Goal: Task Accomplishment & Management: Manage account settings

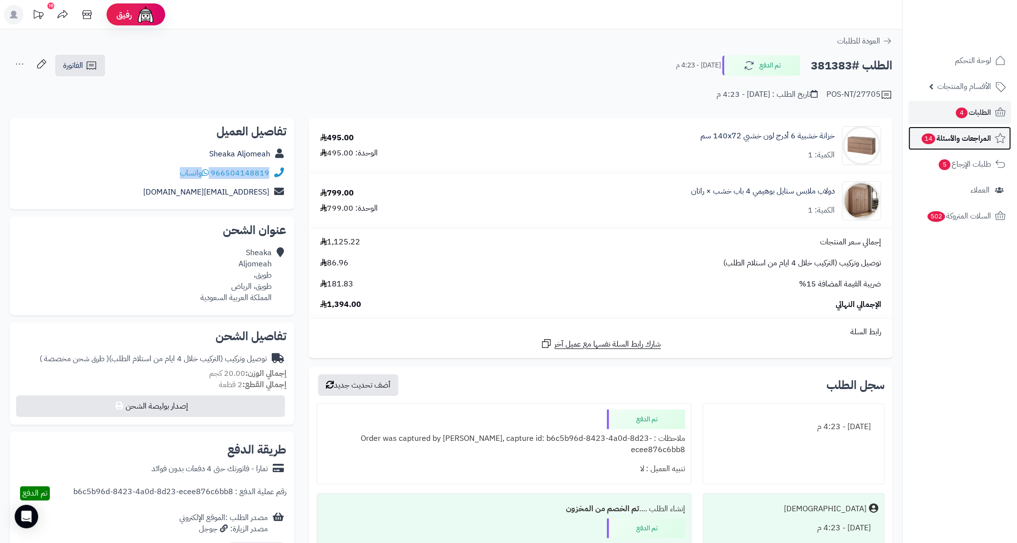
click at [950, 130] on link "المراجعات والأسئلة 14" at bounding box center [960, 138] width 103 height 23
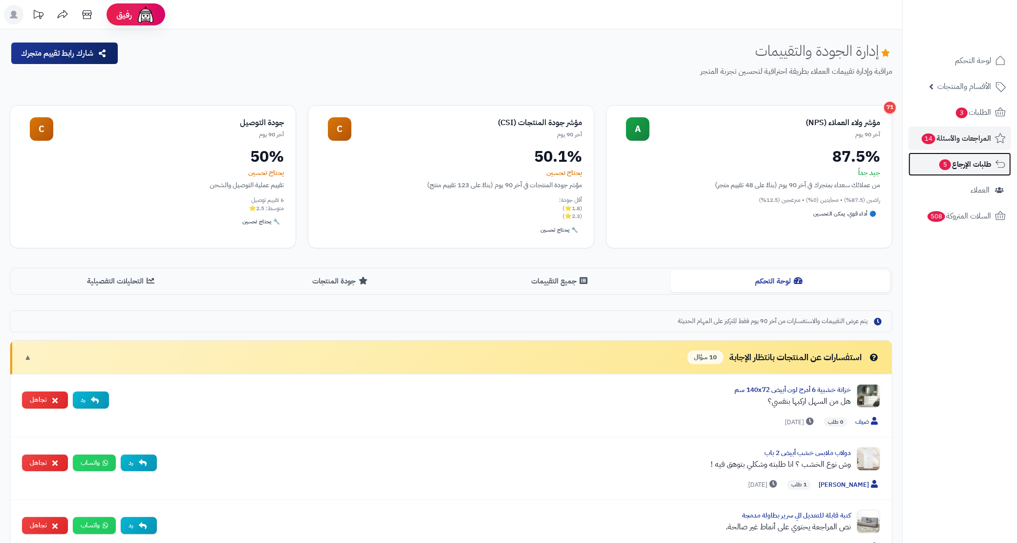
click at [978, 156] on link "طلبات الإرجاع 5" at bounding box center [960, 163] width 103 height 23
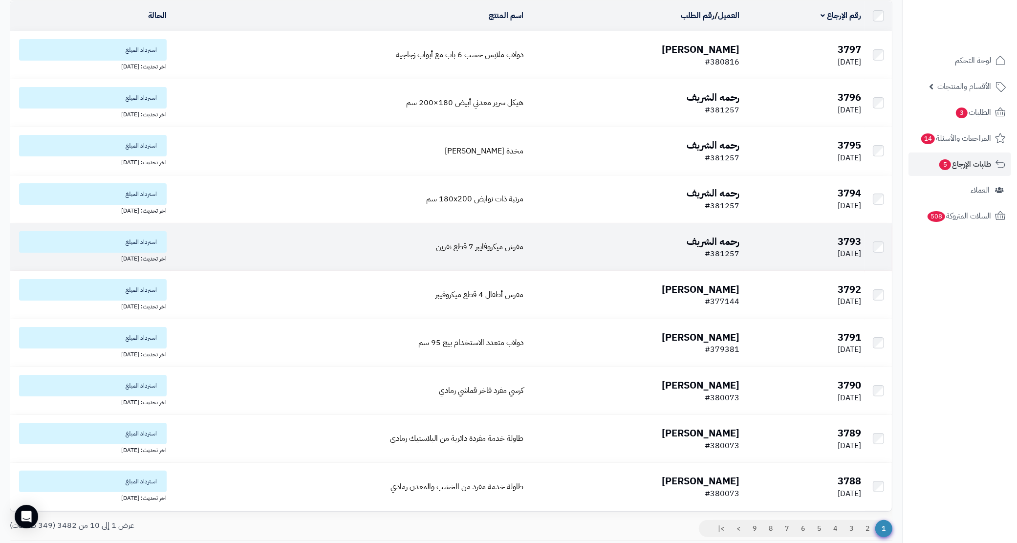
scroll to position [145, 0]
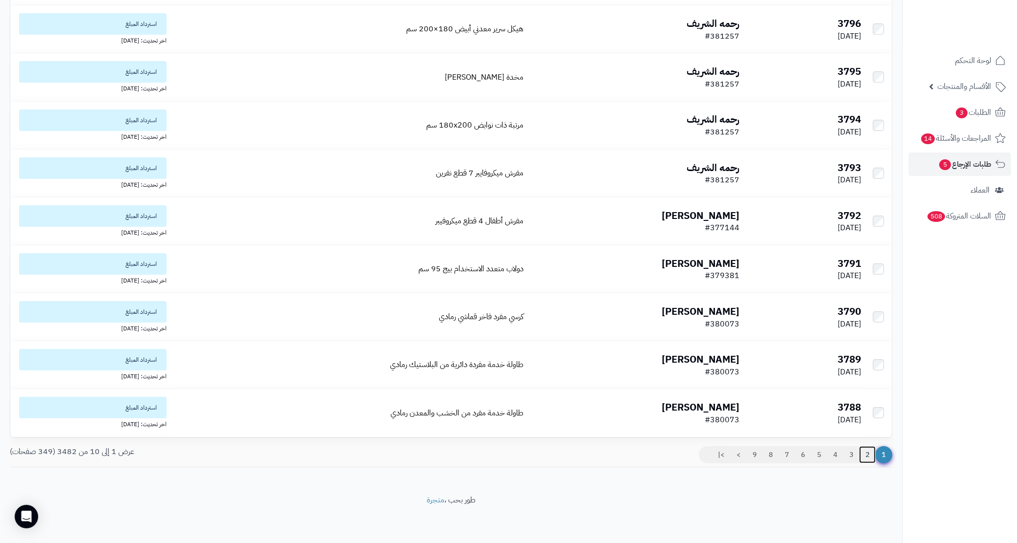
click at [866, 451] on link "2" at bounding box center [867, 455] width 17 height 18
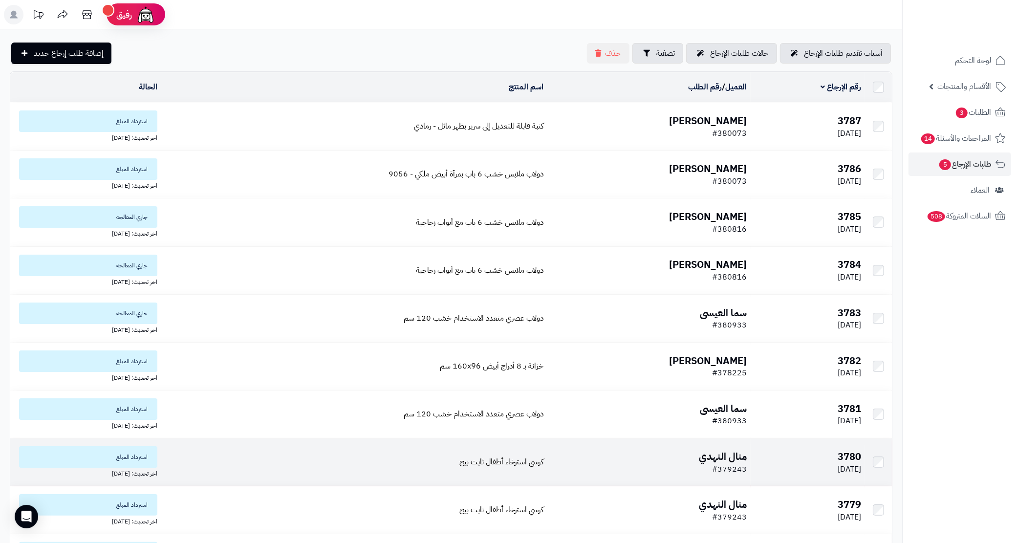
scroll to position [145, 0]
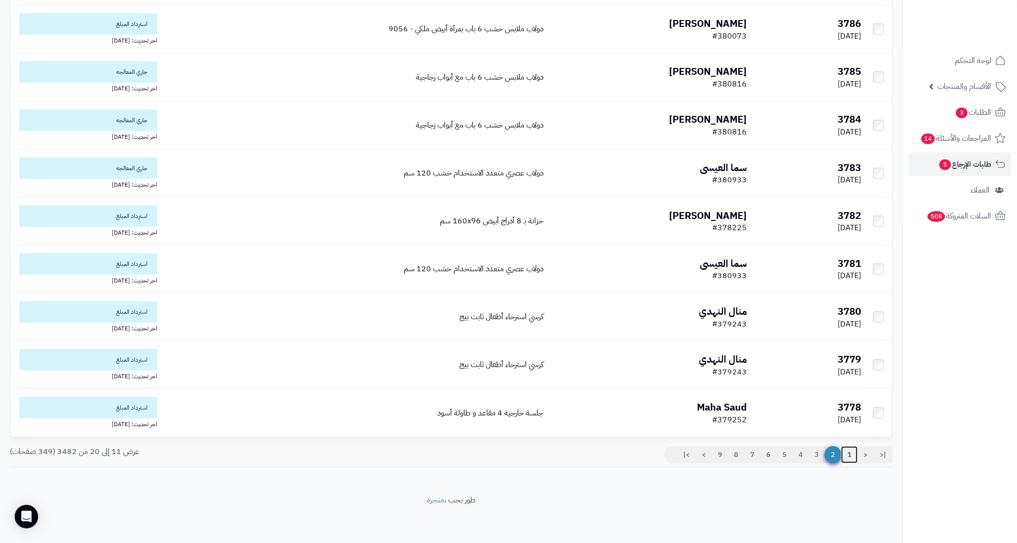
click at [852, 449] on link "1" at bounding box center [849, 455] width 17 height 18
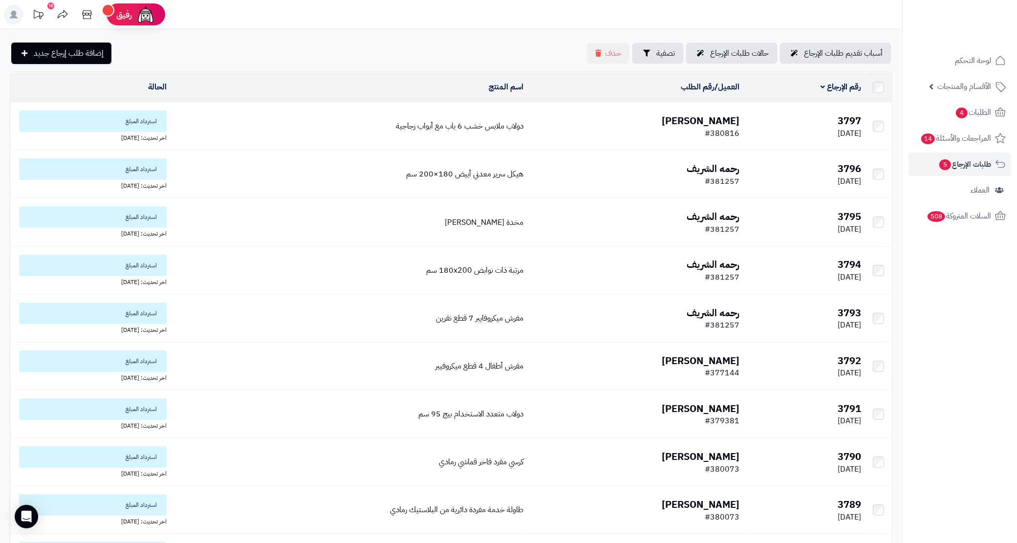
drag, startPoint x: 734, startPoint y: 138, endPoint x: 709, endPoint y: 137, distance: 24.9
click at [709, 137] on tr "3797 02/10/2025 شيماء المالكي #380816 دولاب ملابس خشب 6 باب مع أبواب زجاجية است…" at bounding box center [451, 126] width 882 height 47
copy tr "شيماء المالكي #380816"
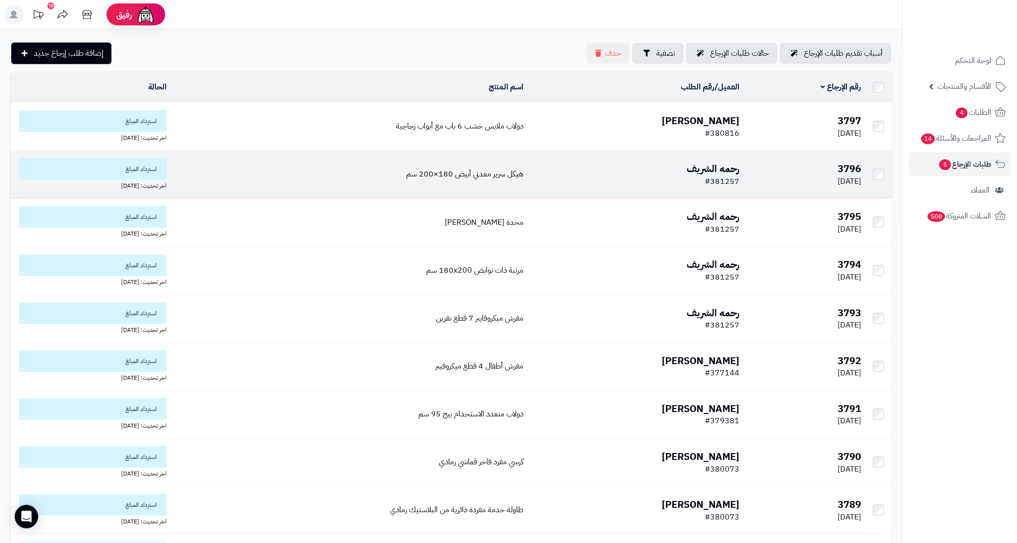
drag, startPoint x: 753, startPoint y: 180, endPoint x: 735, endPoint y: 196, distance: 23.9
click at [736, 196] on tr "3796 02/10/2025 رحمه الشريف #381257 هيكل سرير معدني أبيض 180×200 سم استرداد الم…" at bounding box center [451, 174] width 882 height 47
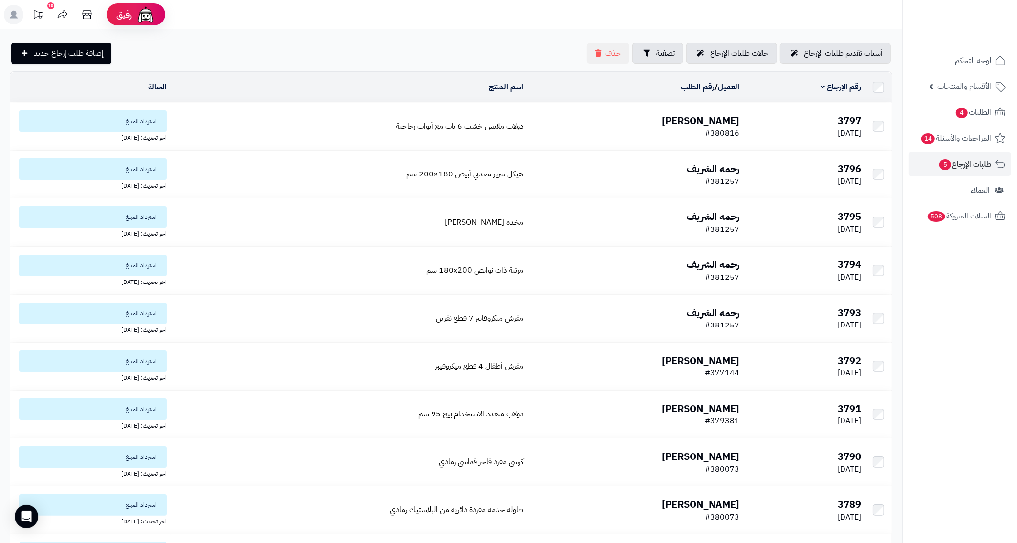
click at [969, 240] on nav "لوحة التحكم الأقسام والمنتجات المنتجات الأقسام الماركات مواصفات المنتجات مواصفا…" at bounding box center [959, 283] width 115 height 543
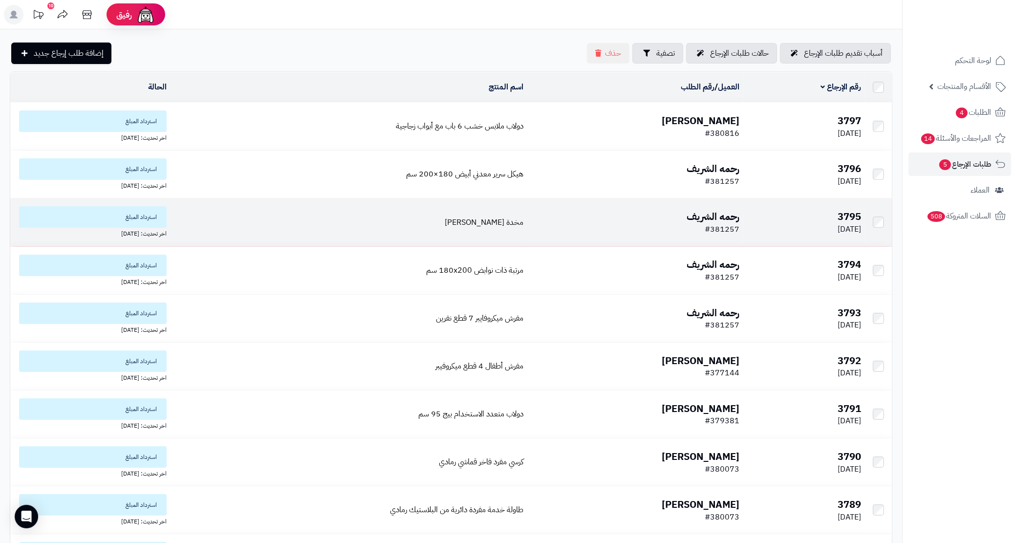
drag, startPoint x: 736, startPoint y: 240, endPoint x: 749, endPoint y: 221, distance: 22.8
click at [749, 221] on td "3795 02/10/2025" at bounding box center [804, 221] width 122 height 47
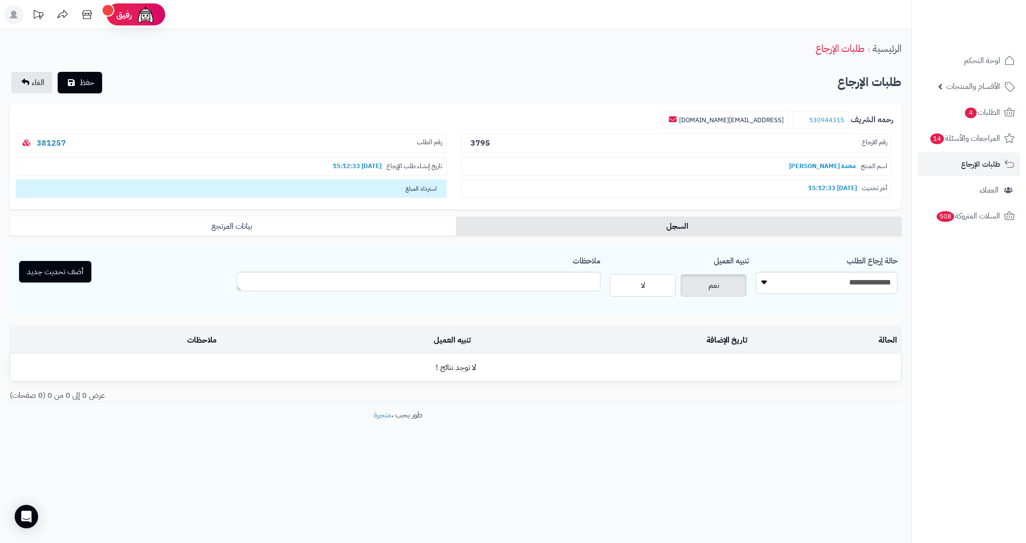
click at [100, 142] on p "رقم الطلب 381257" at bounding box center [231, 143] width 431 height 20
click at [97, 142] on p "رقم الطلب 381257" at bounding box center [231, 143] width 431 height 20
click at [792, 270] on div "**********" at bounding box center [827, 276] width 142 height 50
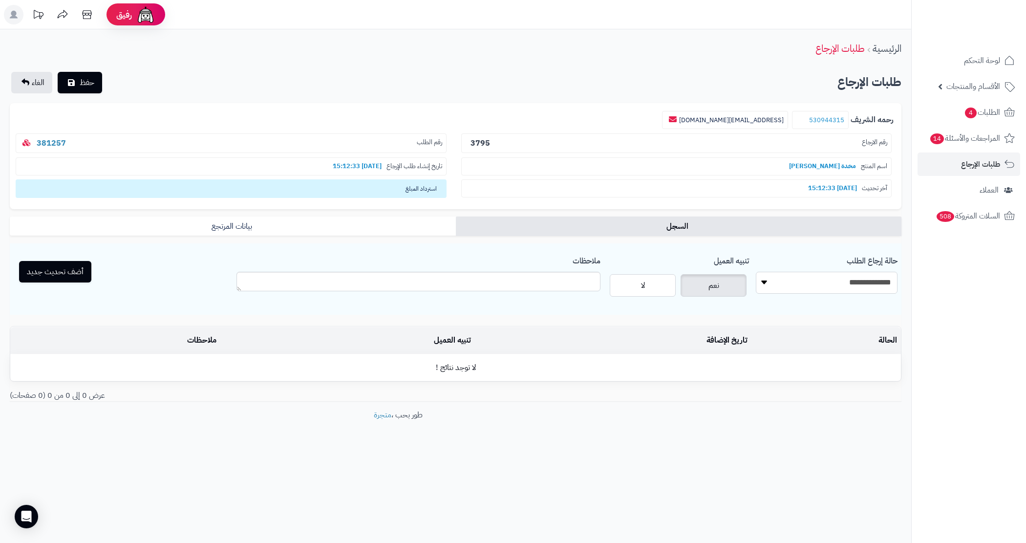
click at [797, 279] on select "**********" at bounding box center [827, 283] width 142 height 22
select select "*"
click at [756, 272] on select "**********" at bounding box center [827, 283] width 142 height 22
click at [81, 81] on span "حفظ" at bounding box center [87, 82] width 15 height 12
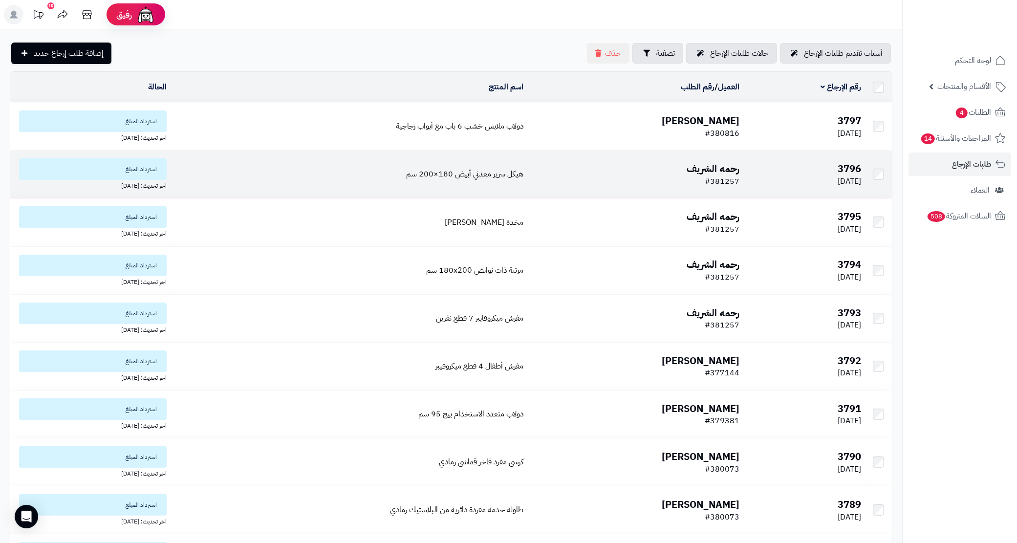
click at [212, 166] on td "هيكل سرير معدني أبيض 180×200 سم" at bounding box center [349, 174] width 357 height 47
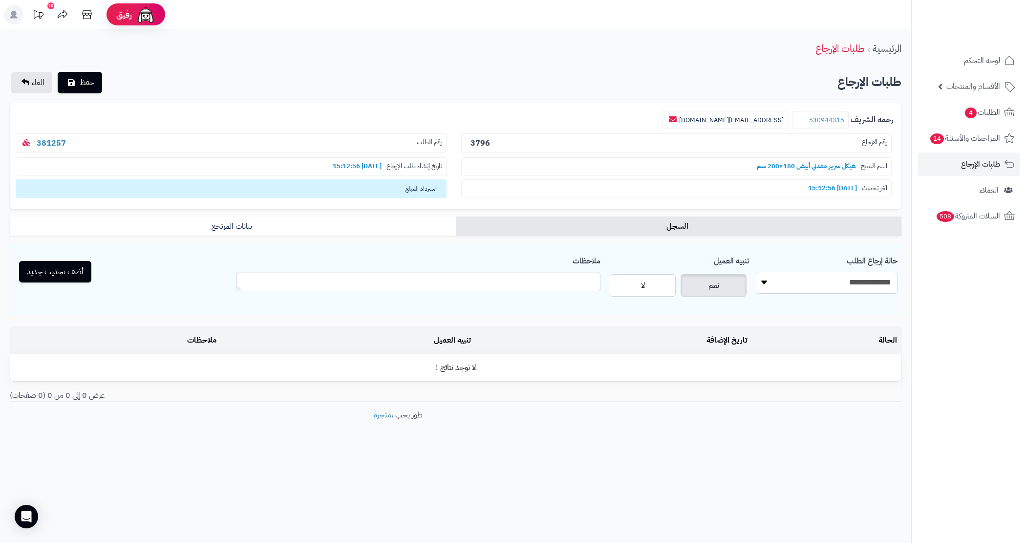
drag, startPoint x: 836, startPoint y: 286, endPoint x: 838, endPoint y: 293, distance: 7.3
click at [836, 286] on select "**********" at bounding box center [827, 283] width 142 height 22
select select "*"
click at [756, 272] on select "**********" at bounding box center [827, 283] width 142 height 22
click at [52, 271] on button "أضف تحديث جديد" at bounding box center [55, 272] width 72 height 22
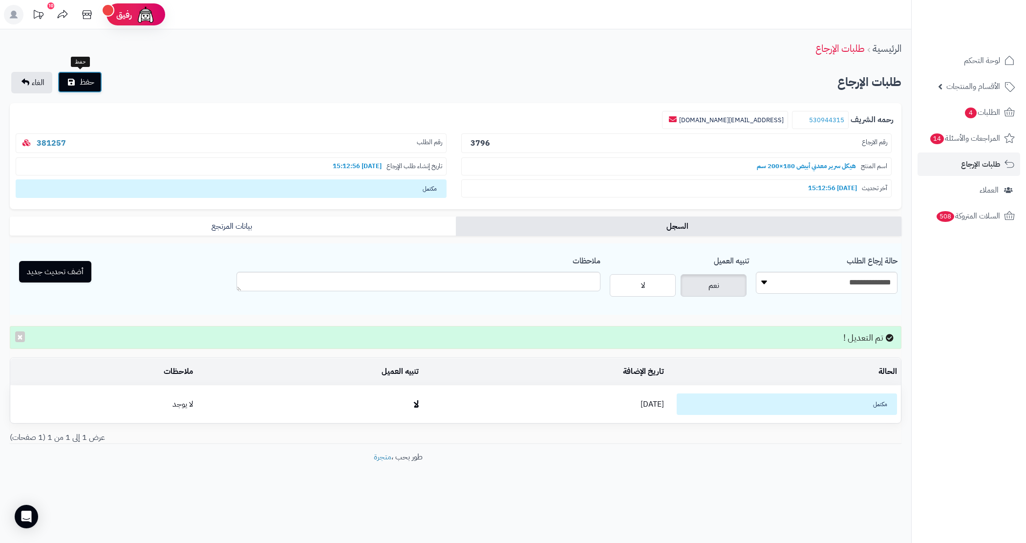
click at [79, 85] on button "حفظ" at bounding box center [80, 82] width 44 height 22
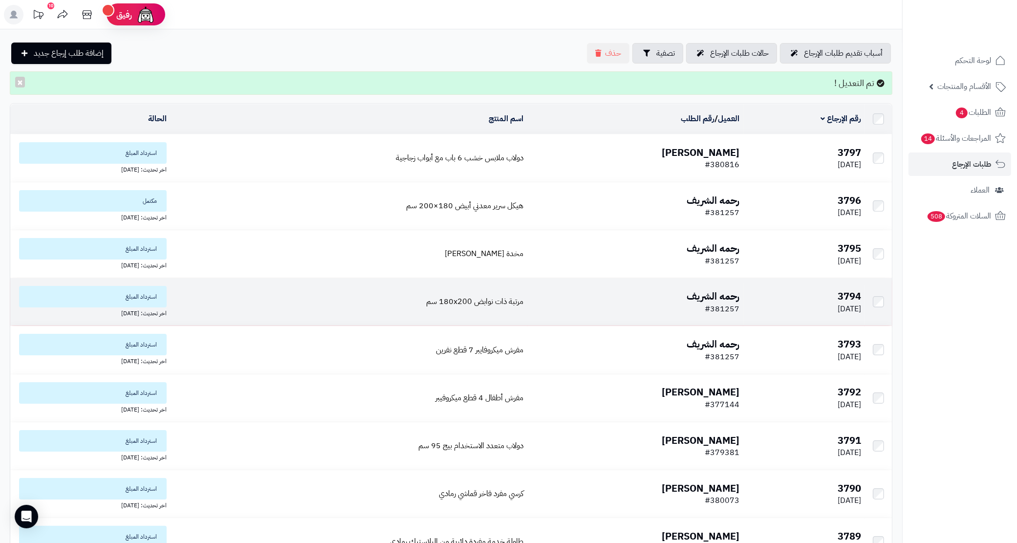
click at [533, 281] on td "رحمه الشريف #381257" at bounding box center [635, 301] width 216 height 47
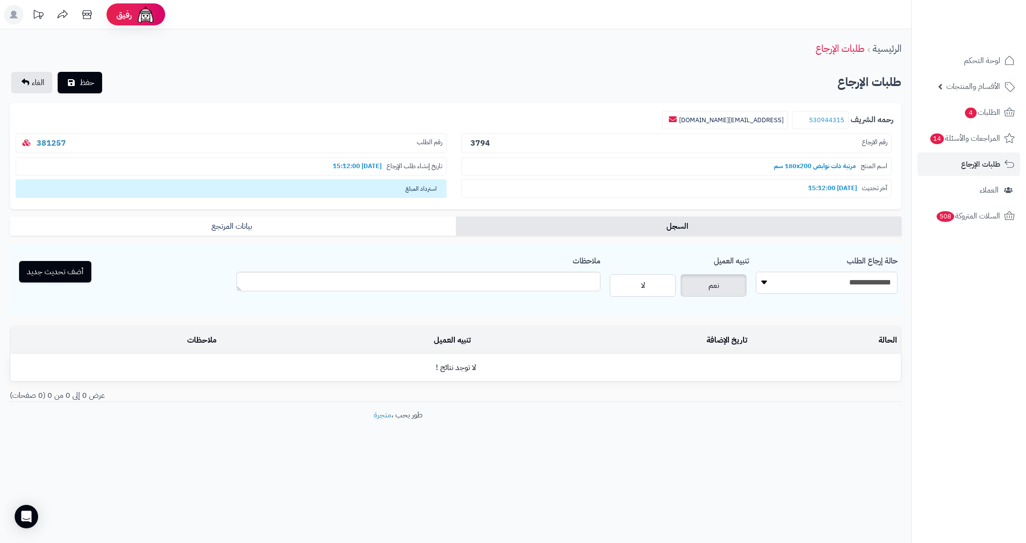
click at [776, 280] on select "**********" at bounding box center [827, 283] width 142 height 22
select select "*"
click at [756, 272] on select "**********" at bounding box center [827, 283] width 142 height 22
click at [64, 273] on button "أضف تحديث جديد" at bounding box center [55, 272] width 72 height 22
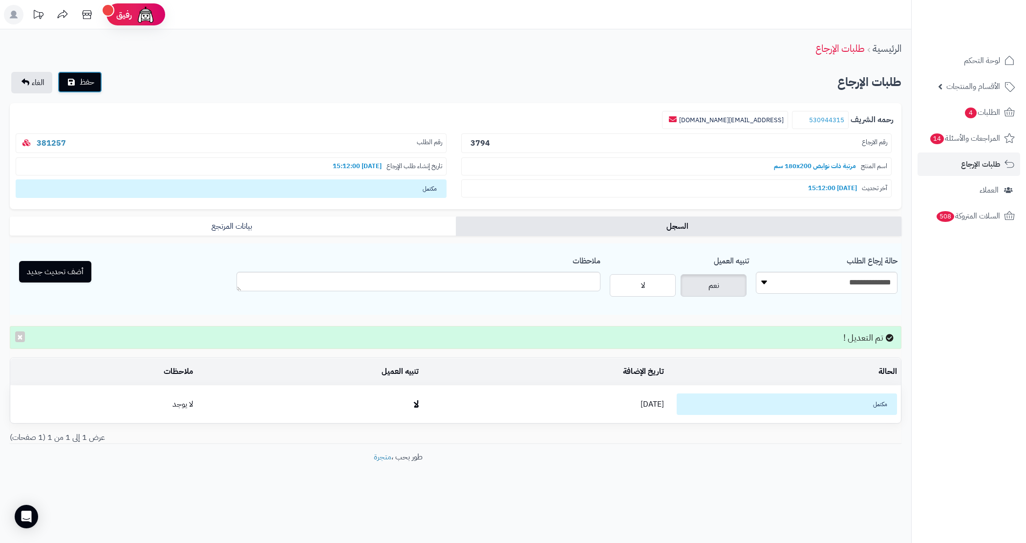
click at [77, 81] on button "حفظ" at bounding box center [80, 82] width 44 height 22
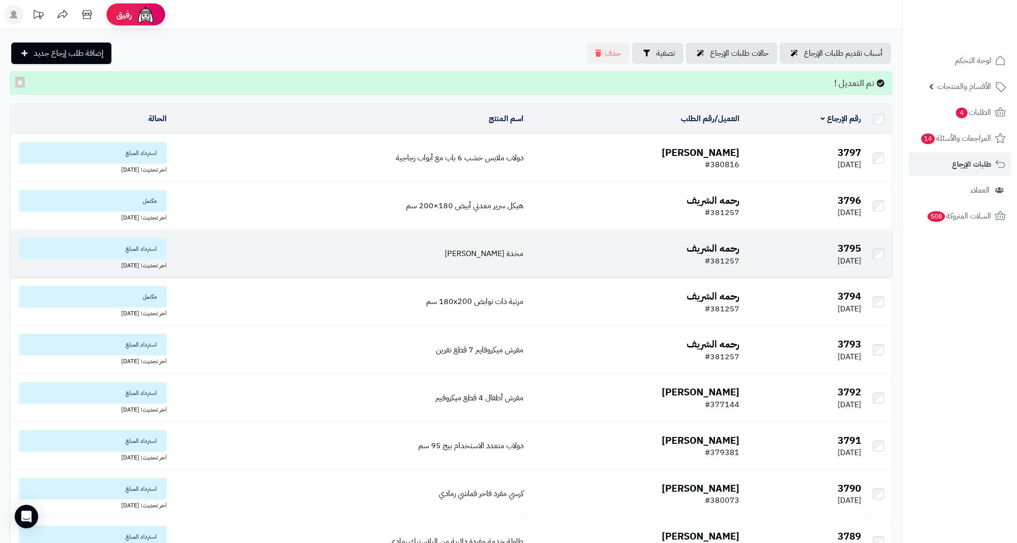
click at [390, 243] on td "مخدة مايكروفيبر" at bounding box center [349, 253] width 357 height 47
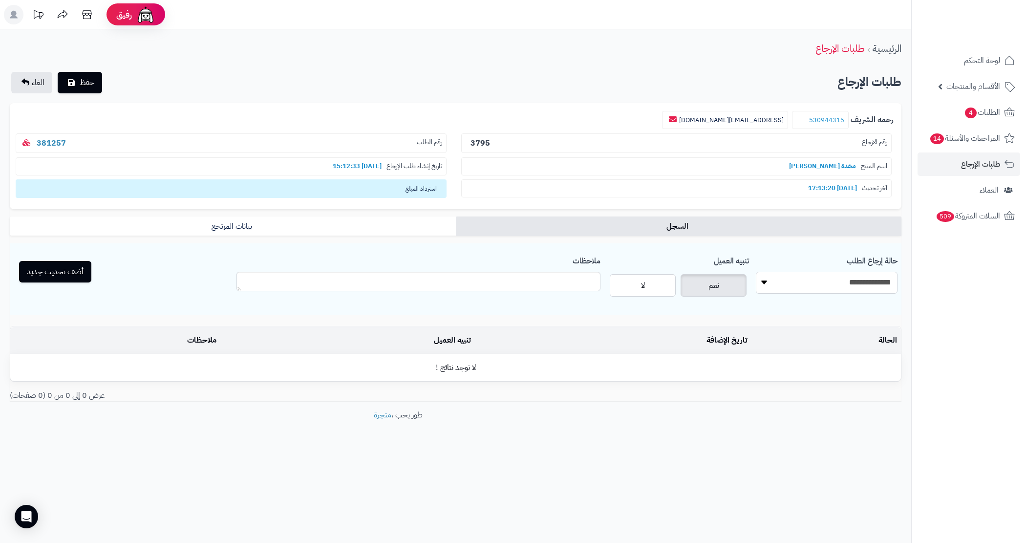
click at [851, 293] on select "**********" at bounding box center [827, 283] width 142 height 22
select select "*"
click at [756, 272] on select "**********" at bounding box center [827, 283] width 142 height 22
click at [50, 267] on button "أضف تحديث جديد" at bounding box center [55, 272] width 72 height 22
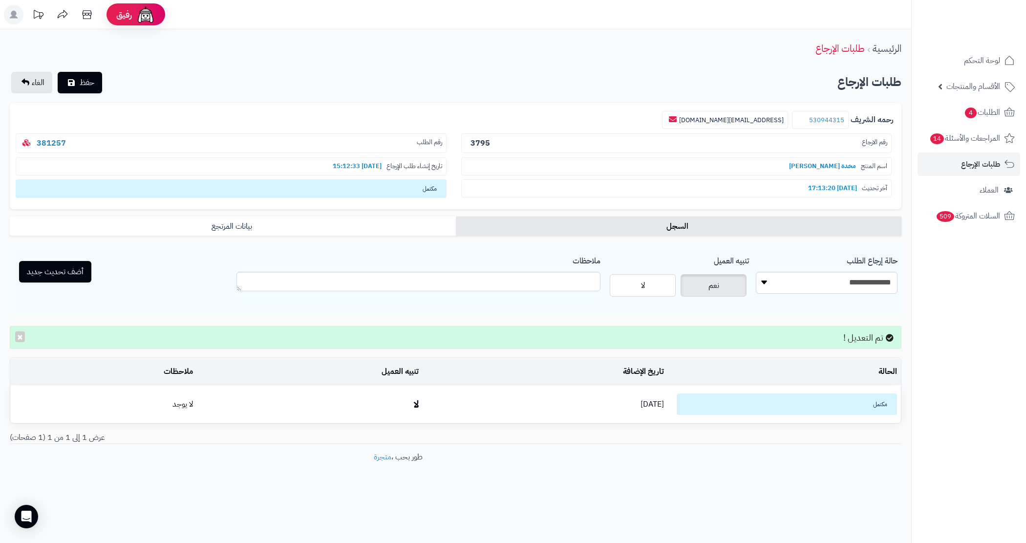
click at [84, 57] on div "الرئيسية طلبات الإرجاع" at bounding box center [456, 48] width 912 height 27
click at [82, 73] on button "حفظ" at bounding box center [80, 82] width 44 height 22
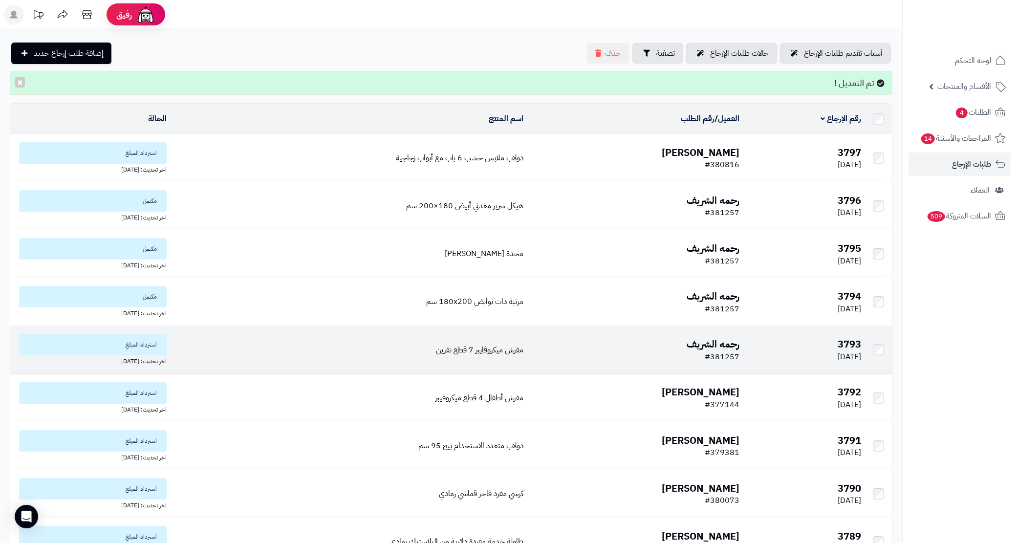
click at [294, 337] on td "مفرش ميكروفايبر 7 قطع نفرين" at bounding box center [349, 349] width 357 height 47
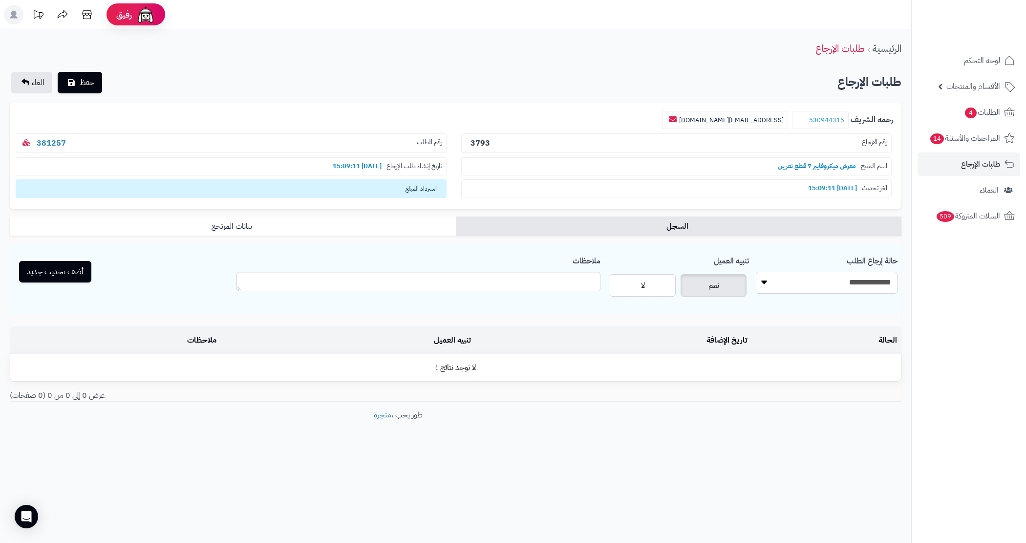
click at [781, 287] on select "**********" at bounding box center [827, 283] width 142 height 22
select select "*"
click at [756, 272] on select "**********" at bounding box center [827, 283] width 142 height 22
click at [82, 274] on button "أضف تحديث جديد" at bounding box center [55, 272] width 72 height 22
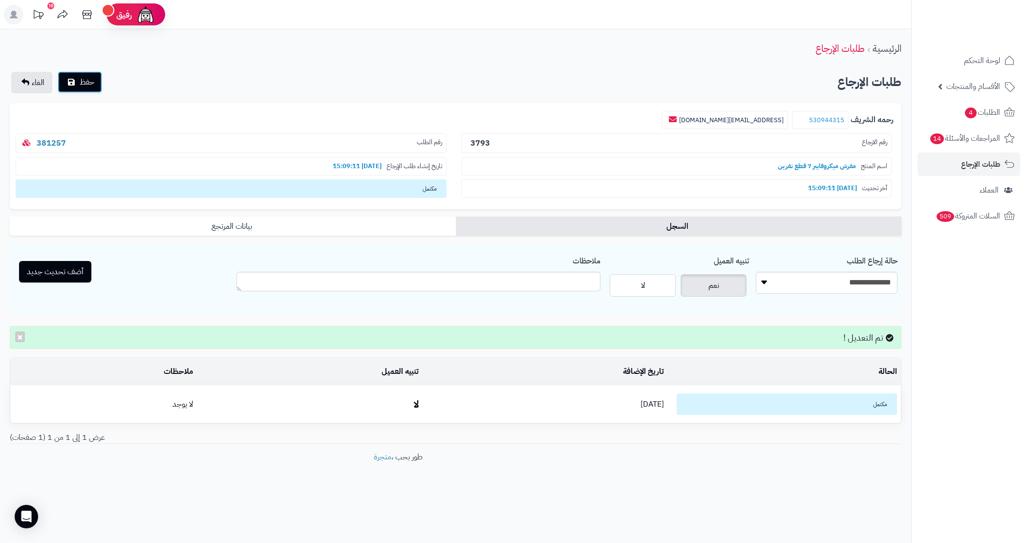
click at [74, 89] on button "حفظ" at bounding box center [80, 82] width 44 height 22
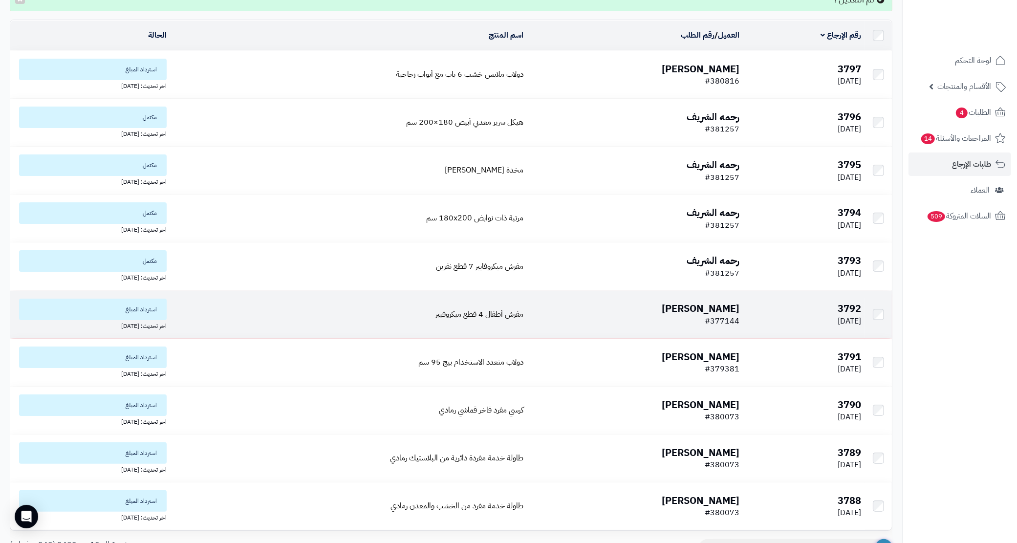
scroll to position [122, 0]
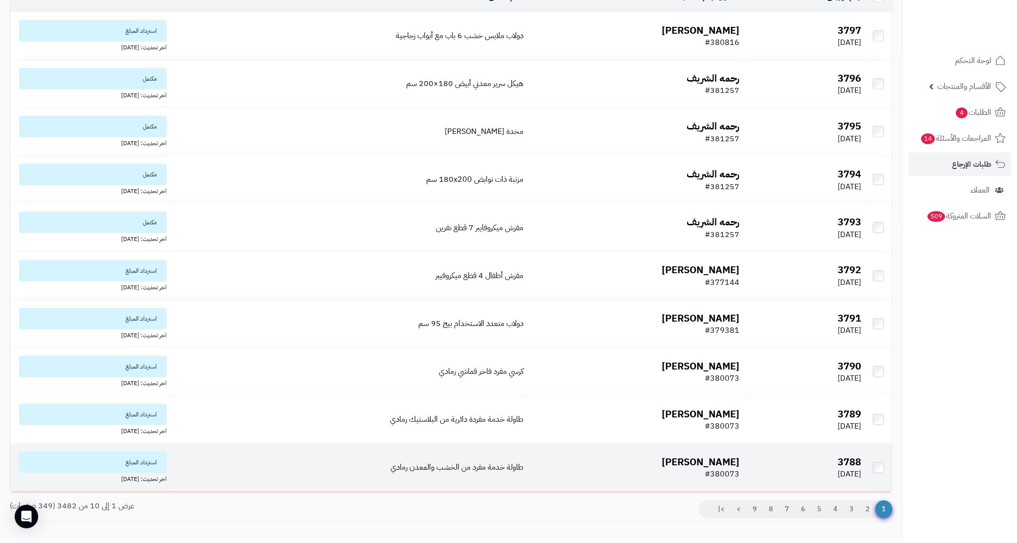
drag, startPoint x: 756, startPoint y: 476, endPoint x: 746, endPoint y: 485, distance: 13.1
click at [746, 485] on tr "3788 01/10/2025 ABDULLAH ALDAWAS #380073 طاولة خدمة مفرد من الخشب والمعدن رمادي…" at bounding box center [451, 467] width 882 height 47
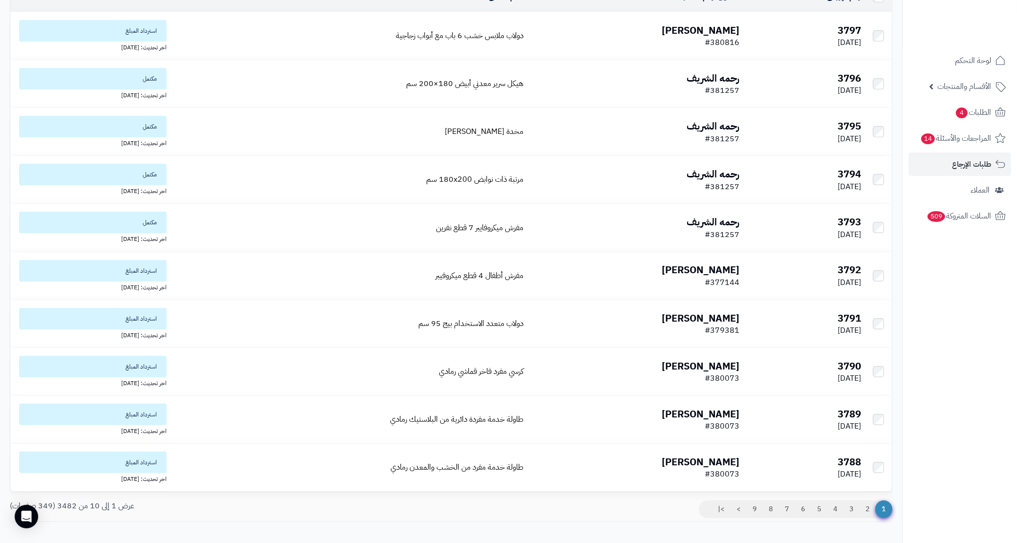
click at [741, 495] on div "رقم الإرجاع العميل / رقم الطلب اسم المنتج الحالة 3797 02/10/2025 شيماء المالكي …" at bounding box center [451, 241] width 883 height 520
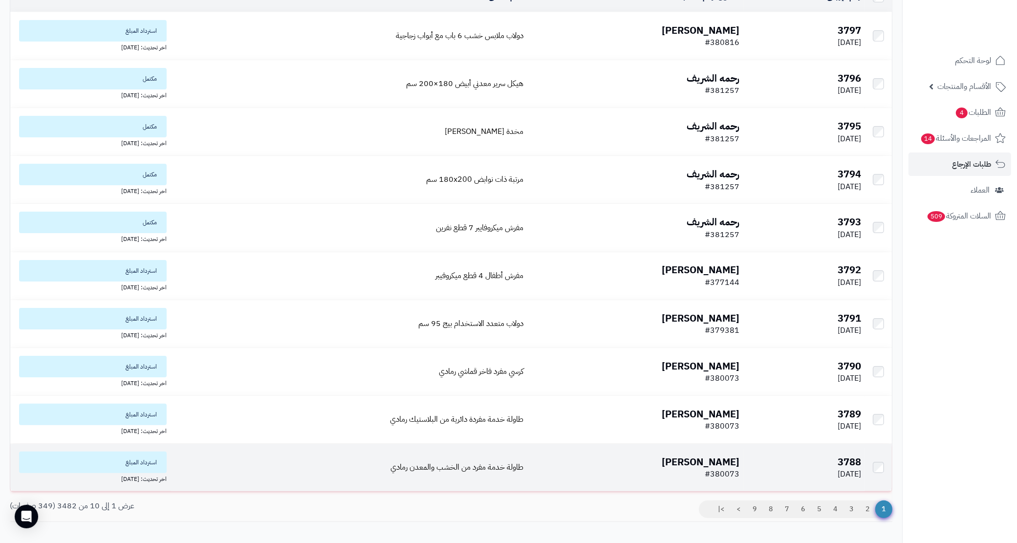
drag, startPoint x: 749, startPoint y: 477, endPoint x: 742, endPoint y: 482, distance: 9.1
click at [742, 482] on tr "3788 01/10/2025 ABDULLAH ALDAWAS #380073 طاولة خدمة مفرد من الخشب والمعدن رمادي…" at bounding box center [451, 467] width 882 height 47
click at [743, 478] on td "ABDULLAH ALDAWAS #380073" at bounding box center [635, 467] width 216 height 47
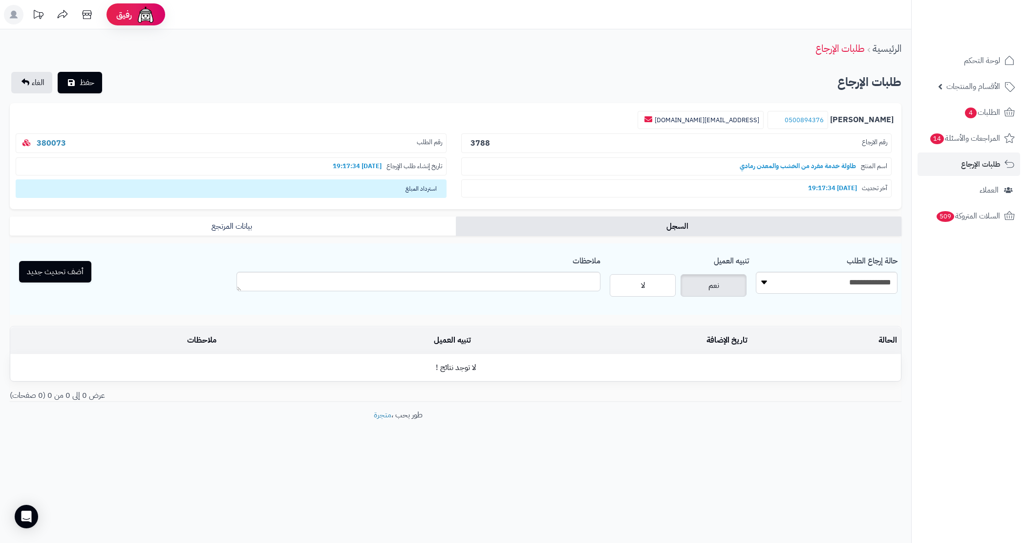
click at [121, 142] on p "رقم الطلب 380073" at bounding box center [231, 143] width 431 height 20
copy link "380073"
click at [968, 121] on link "الطلبات 4" at bounding box center [969, 112] width 103 height 23
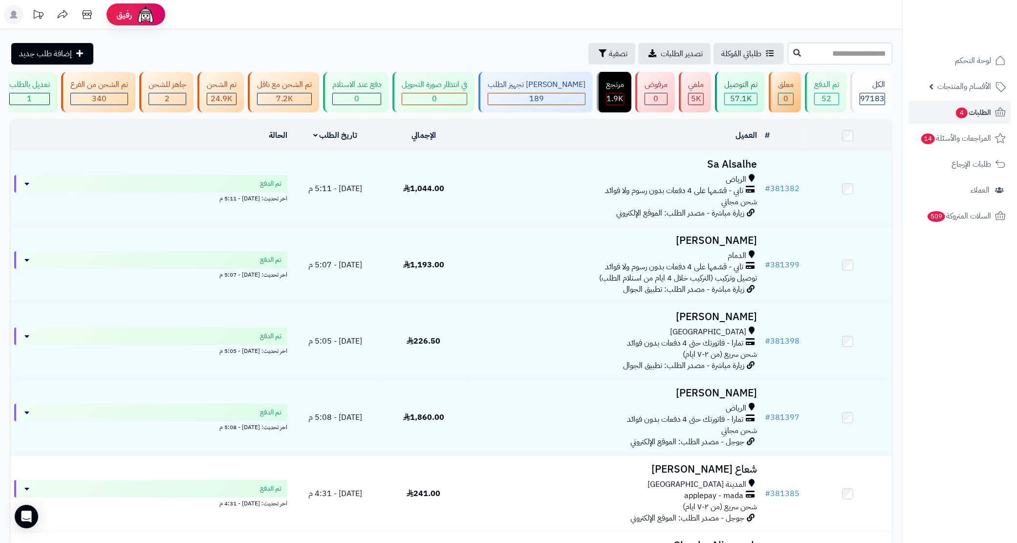
drag, startPoint x: 788, startPoint y: 40, endPoint x: 788, endPoint y: 52, distance: 12.2
click at [788, 40] on div "**********" at bounding box center [451, 499] width 902 height 941
click at [790, 45] on button at bounding box center [797, 52] width 15 height 19
type input "******"
drag, startPoint x: 742, startPoint y: 50, endPoint x: 737, endPoint y: 61, distance: 12.3
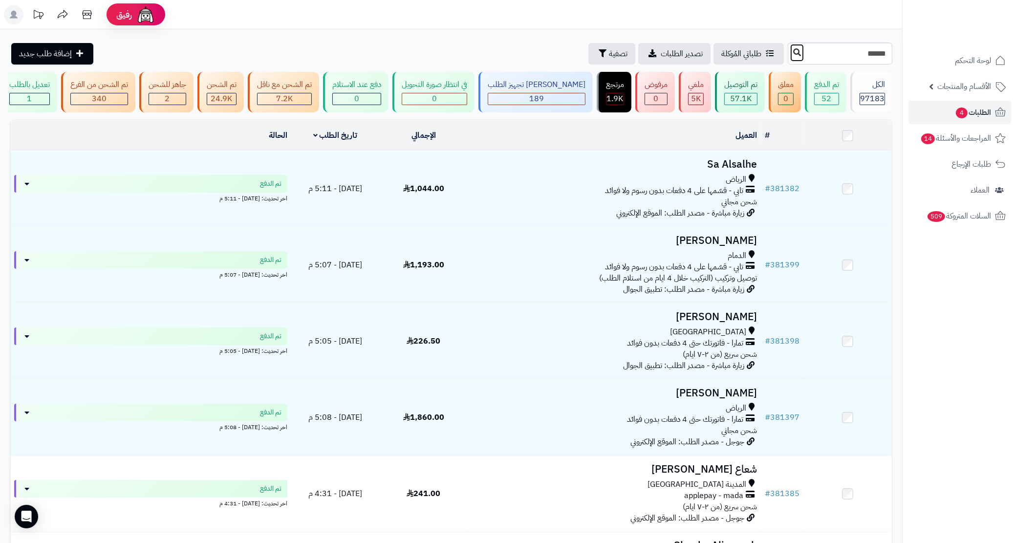
click at [793, 50] on icon at bounding box center [797, 52] width 8 height 8
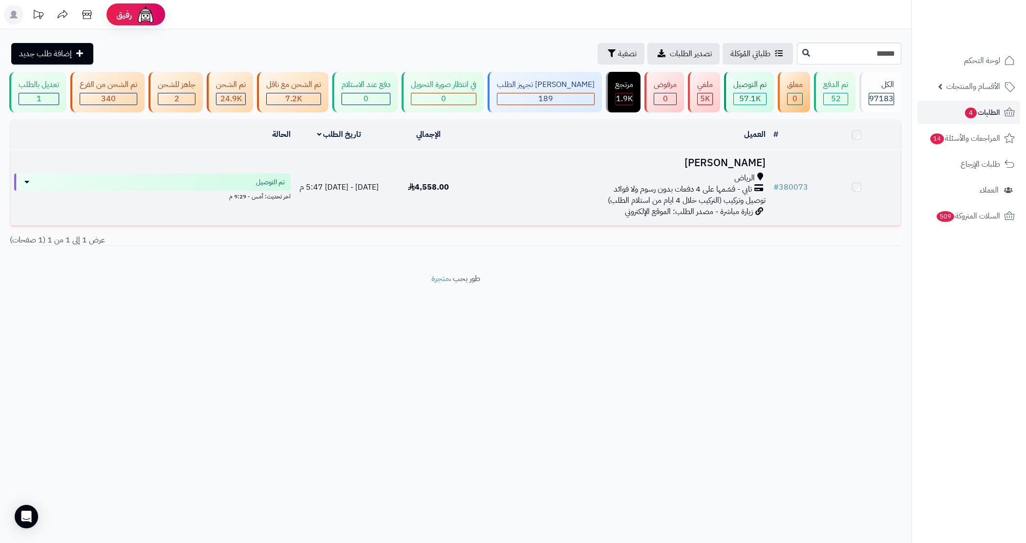
click at [516, 216] on td "[PERSON_NAME] الرياض تابي - قسّمها على 4 دفعات بدون رسوم ولا فوائد توصيل وتركيب…" at bounding box center [621, 188] width 297 height 76
click at [561, 185] on div "الرياض" at bounding box center [621, 179] width 289 height 11
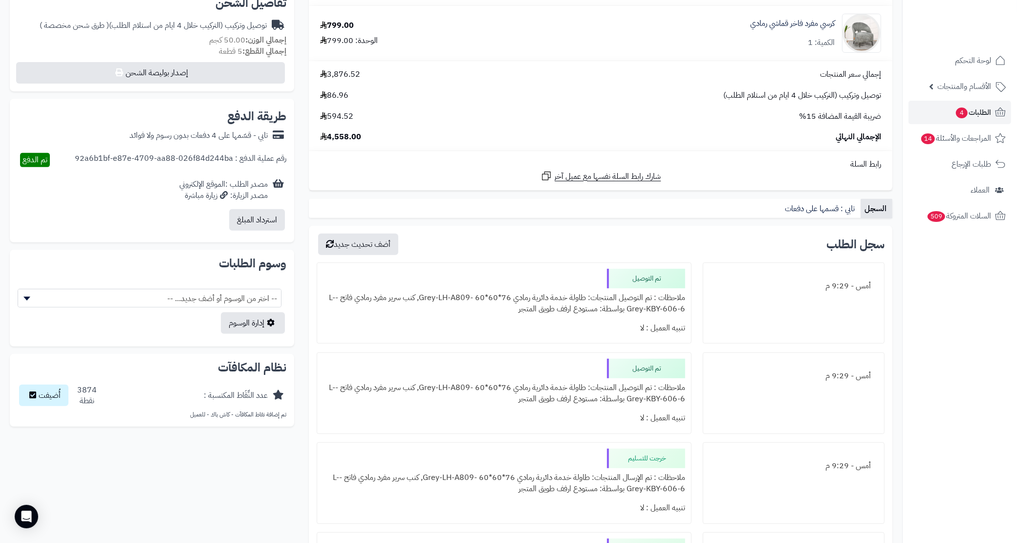
scroll to position [61, 0]
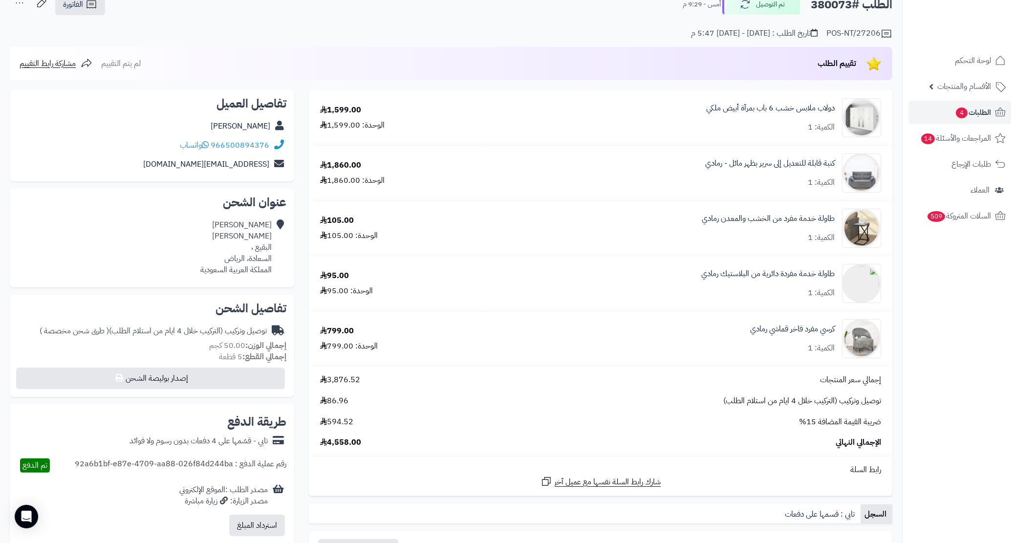
click at [152, 139] on div "966500894376 واتساب" at bounding box center [152, 145] width 269 height 19
copy div "966500894376 واتساب"
click at [952, 115] on link "الطلبات 4" at bounding box center [960, 112] width 103 height 23
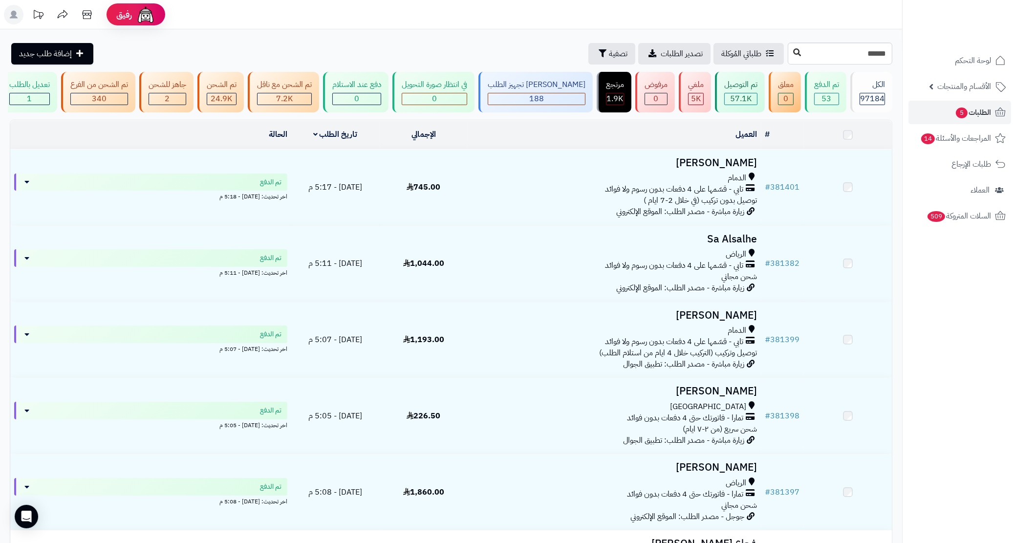
type input "******"
click at [790, 50] on button at bounding box center [797, 52] width 15 height 19
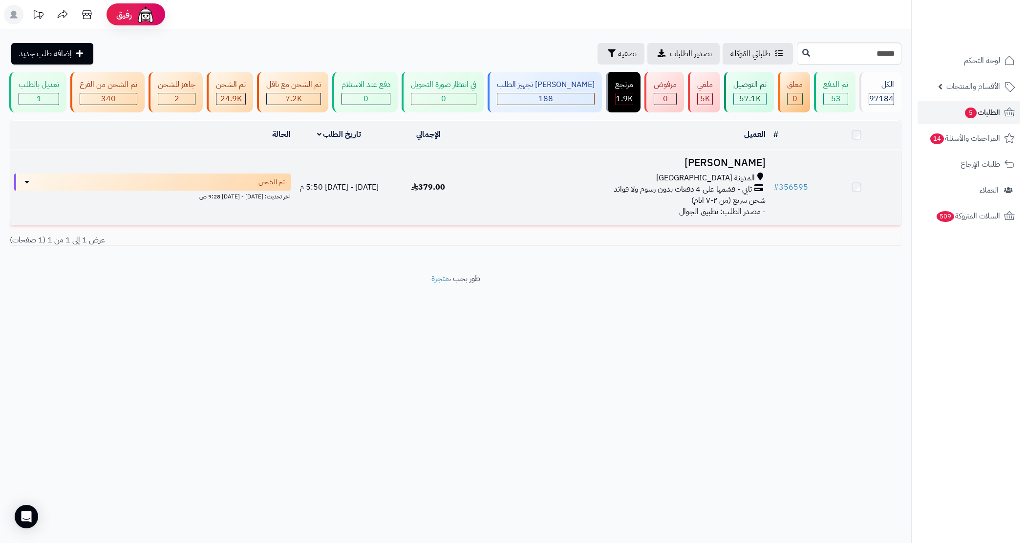
click at [504, 184] on div "المدينة المنورة" at bounding box center [621, 178] width 289 height 11
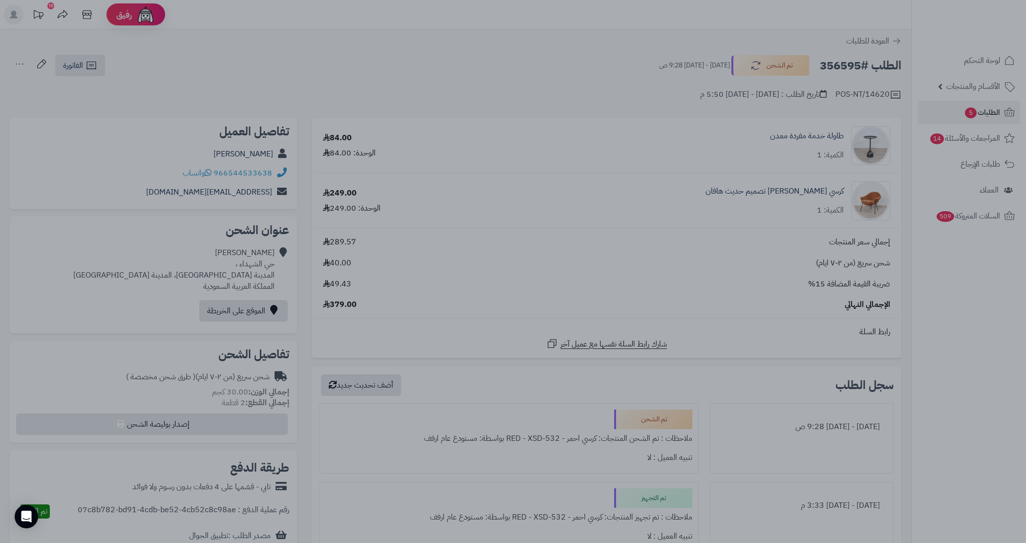
click at [690, 172] on div at bounding box center [513, 271] width 1026 height 543
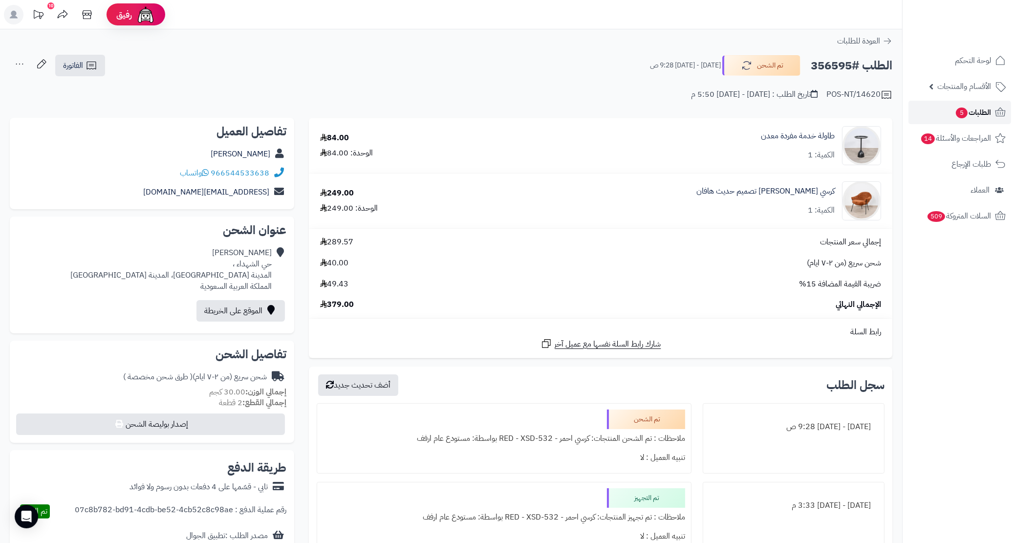
click at [968, 112] on span "الطلبات 5" at bounding box center [973, 113] width 36 height 14
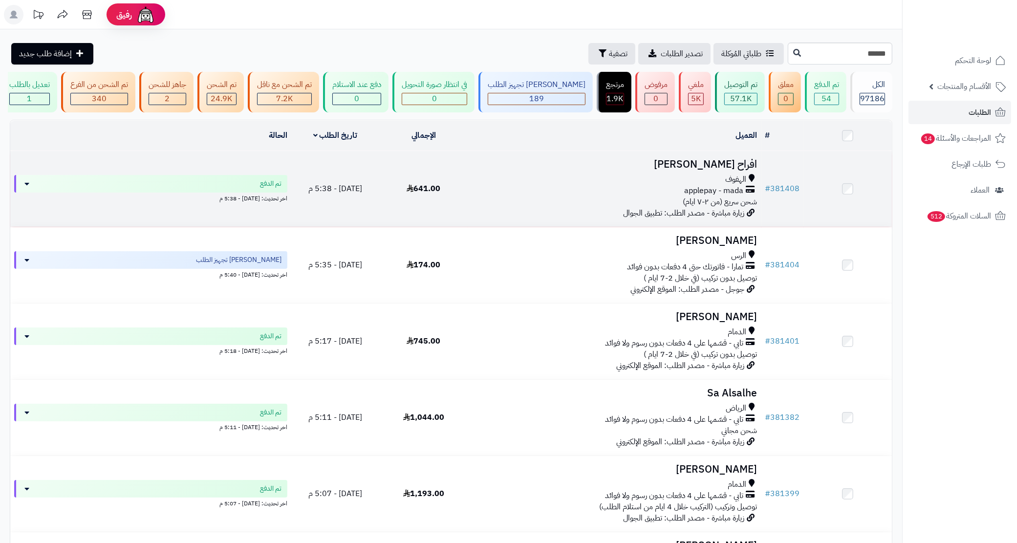
type input "******"
click at [793, 57] on icon at bounding box center [797, 53] width 8 height 8
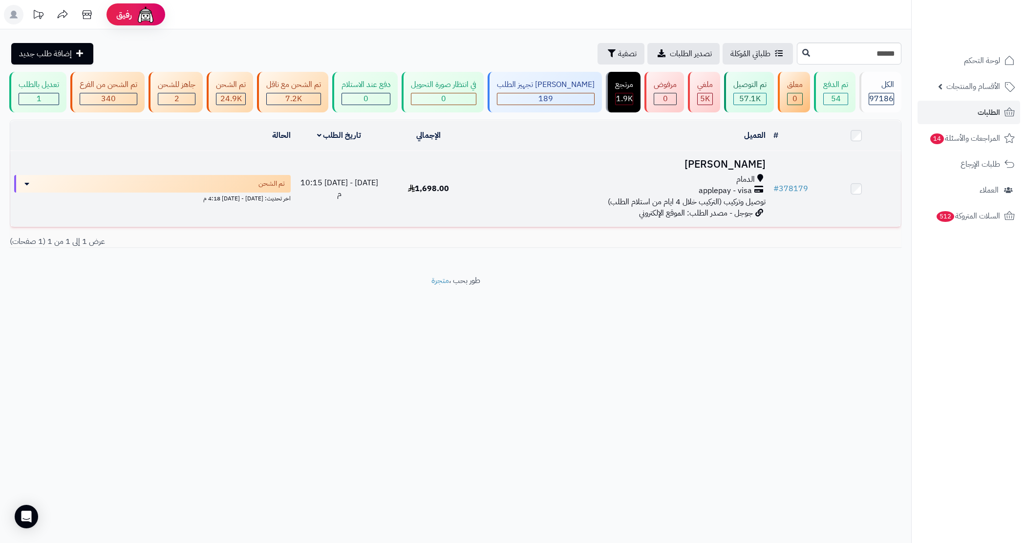
click at [544, 184] on div "الدمام" at bounding box center [621, 179] width 289 height 11
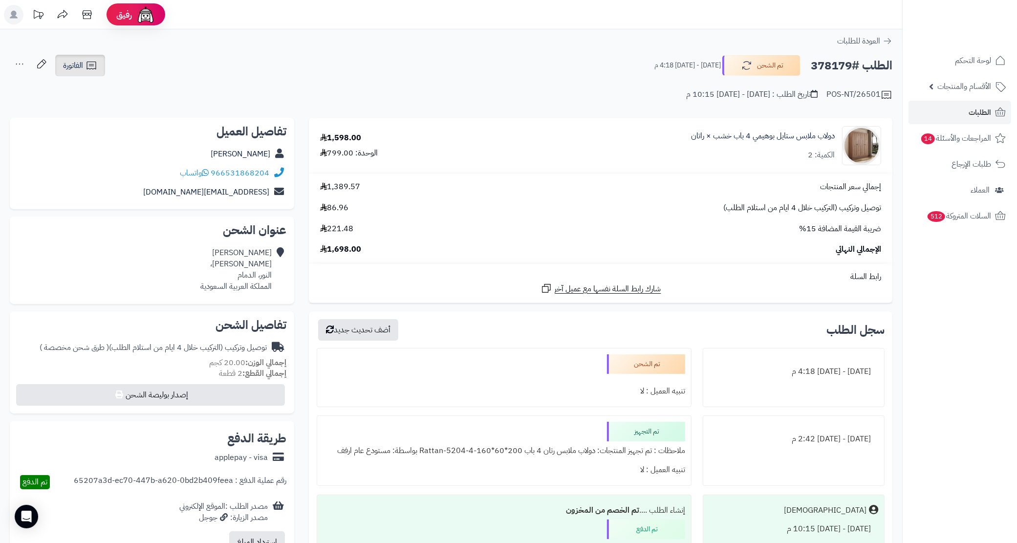
click at [99, 66] on link "الفاتورة" at bounding box center [80, 66] width 50 height 22
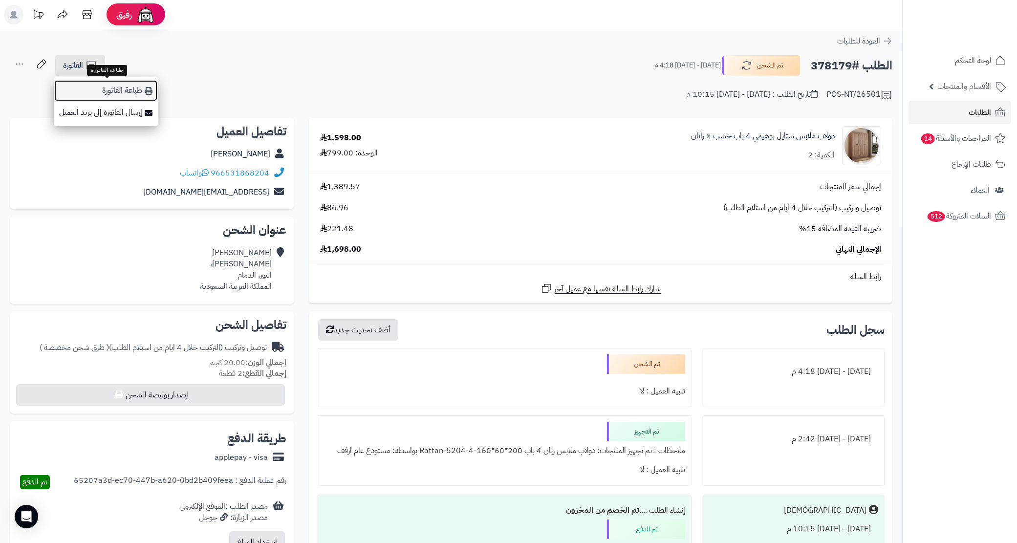
click at [101, 91] on link "طباعة الفاتورة" at bounding box center [106, 91] width 104 height 22
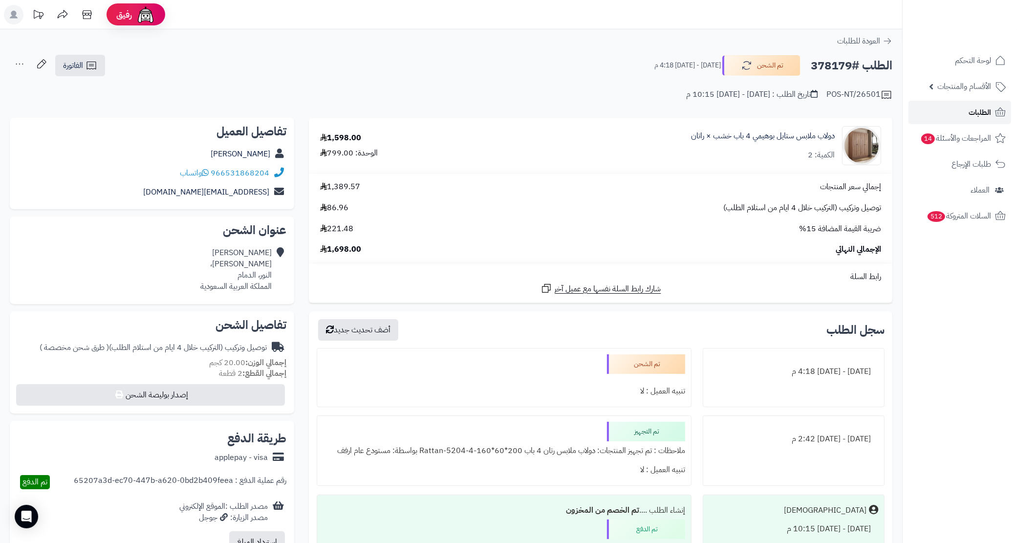
click at [980, 109] on span "الطلبات" at bounding box center [980, 113] width 22 height 14
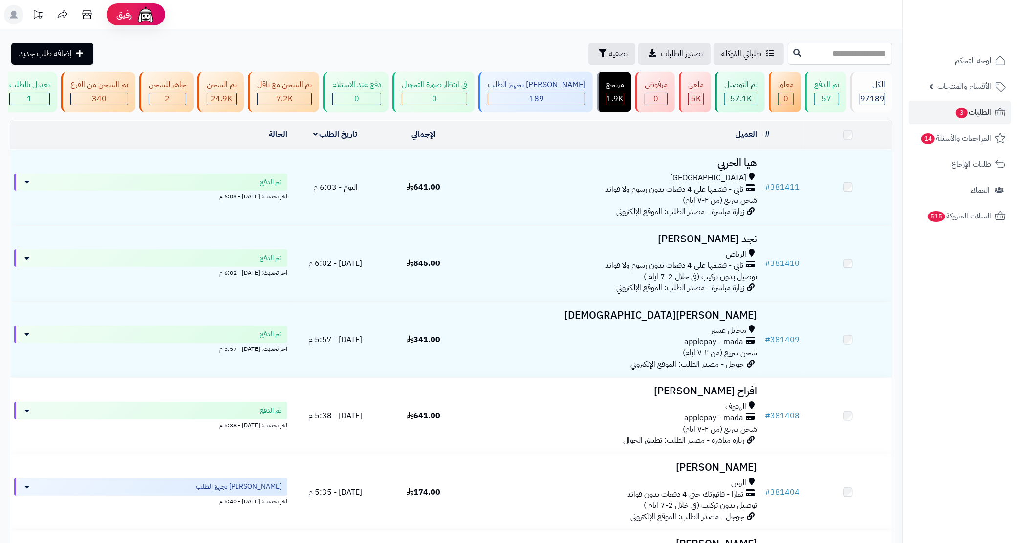
click at [837, 49] on input "text" at bounding box center [840, 54] width 105 height 22
paste input "******"
type input "******"
click at [727, 50] on div "طلباتي المُوكلة تصدير الطلبات تصفية" at bounding box center [686, 54] width 198 height 22
click at [793, 54] on icon at bounding box center [797, 52] width 8 height 8
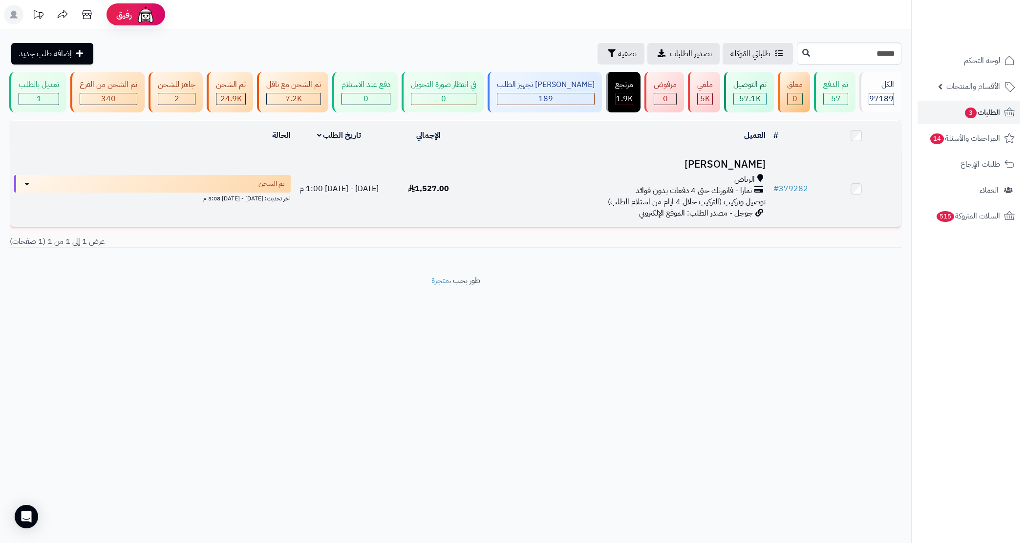
click at [555, 196] on div "تمارا - فاتورتك حتى 4 دفعات بدون فوائد" at bounding box center [621, 190] width 289 height 11
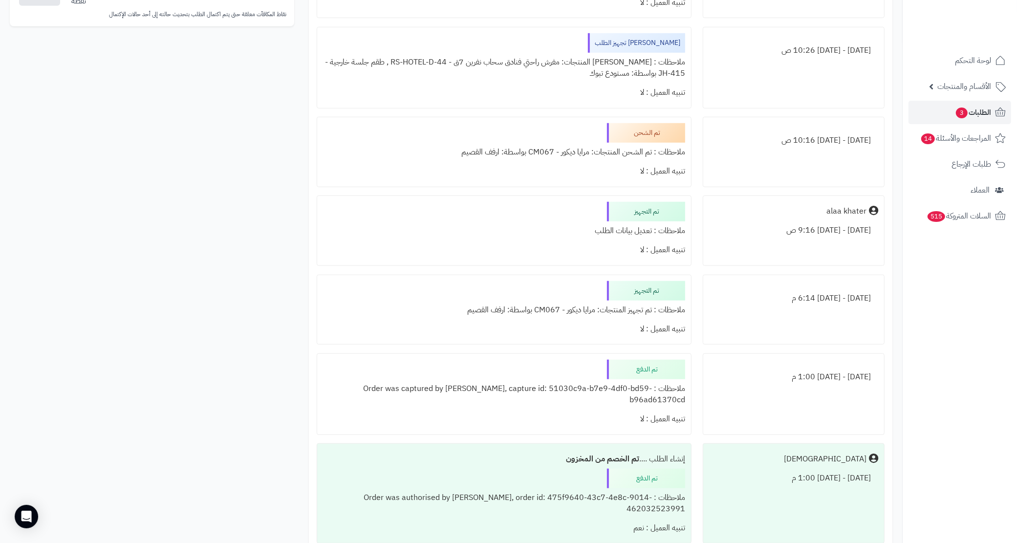
scroll to position [745, 0]
